Goal: Task Accomplishment & Management: Manage account settings

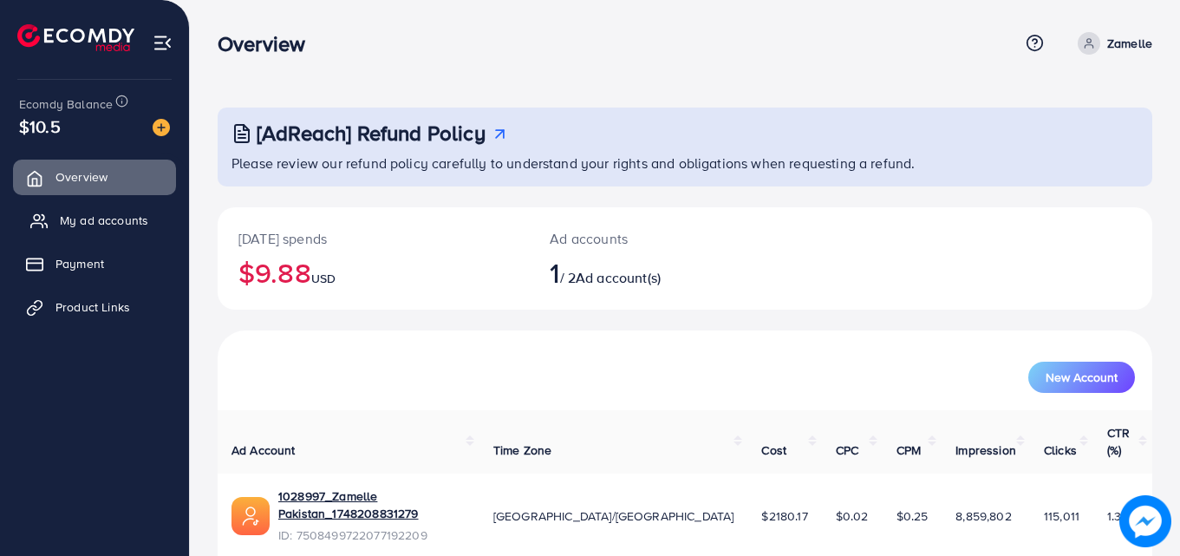
click at [118, 214] on span "My ad accounts" at bounding box center [104, 220] width 88 height 17
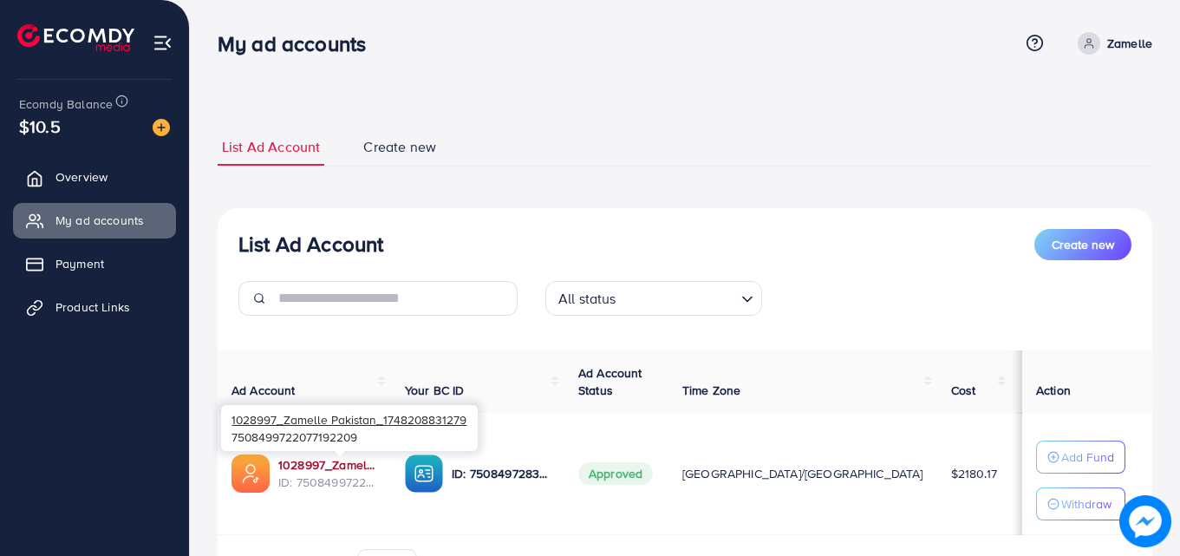
click at [338, 464] on link "1028997_Zamelle Pakistan_1748208831279" at bounding box center [327, 464] width 99 height 17
